Goal: Information Seeking & Learning: Understand process/instructions

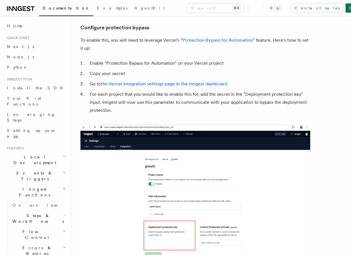
scroll to position [543, 0]
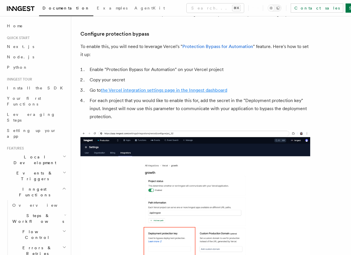
click at [182, 87] on link "the Vercel integration settings page in the Inngest dashboard" at bounding box center [164, 89] width 126 height 5
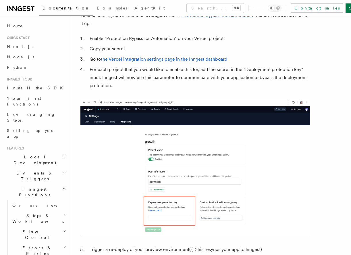
scroll to position [354, 0]
